Goal: Find specific page/section: Find specific page/section

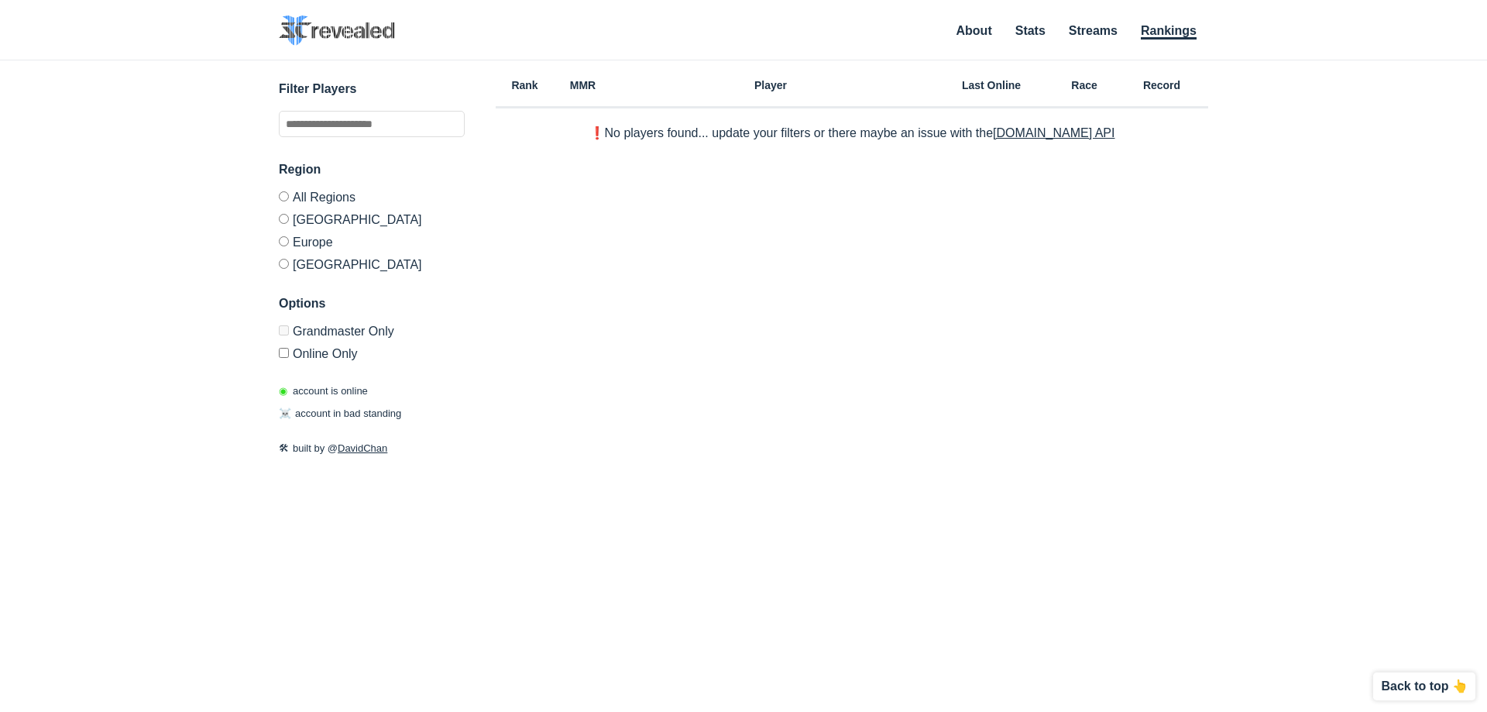
click at [347, 225] on label "[GEOGRAPHIC_DATA]" at bounding box center [372, 219] width 186 height 22
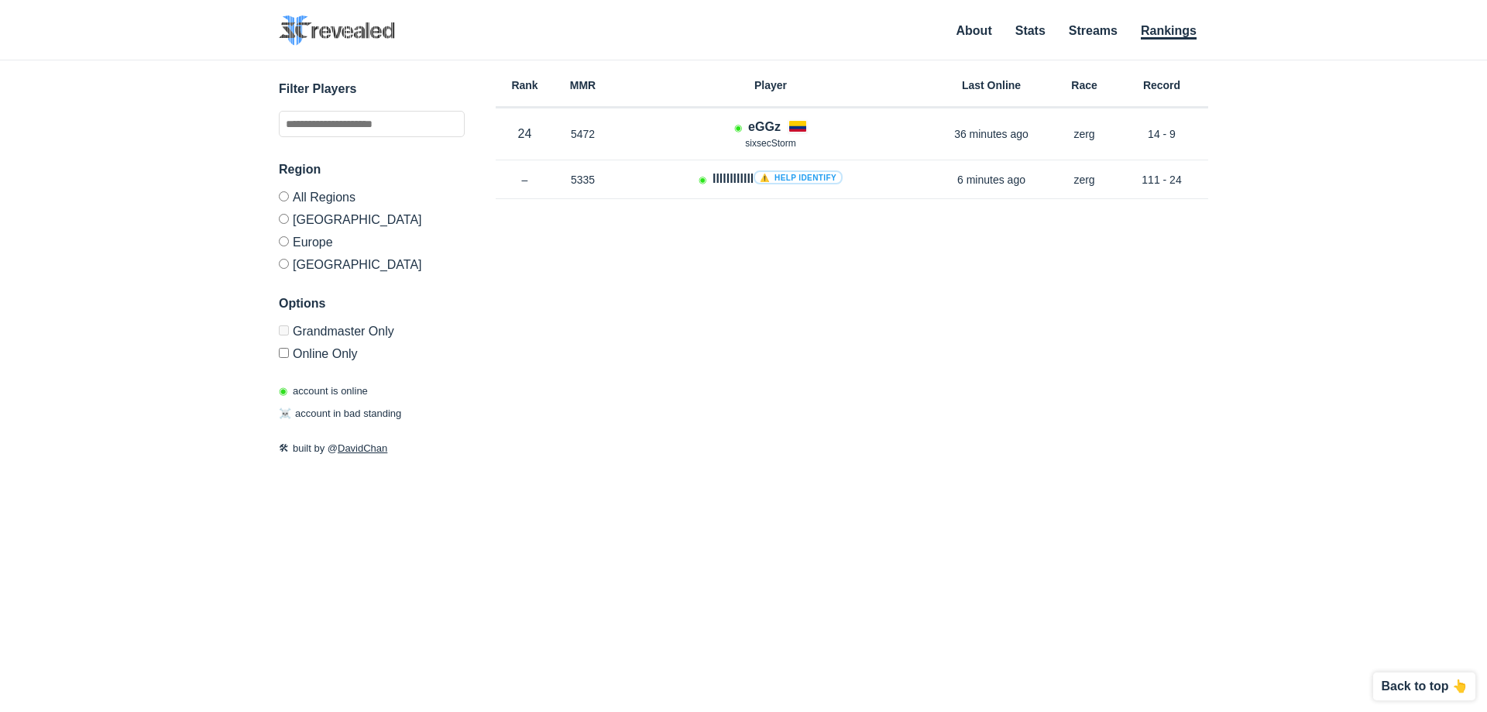
click at [298, 246] on label "Europe" at bounding box center [372, 241] width 186 height 22
